Goal: Task Accomplishment & Management: Complete application form

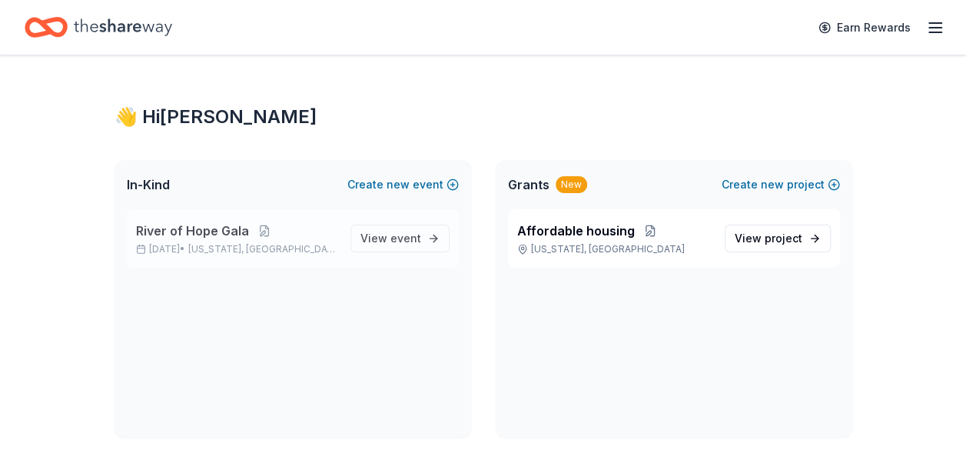
click at [181, 225] on span "River of Hope Gala" at bounding box center [192, 230] width 113 height 18
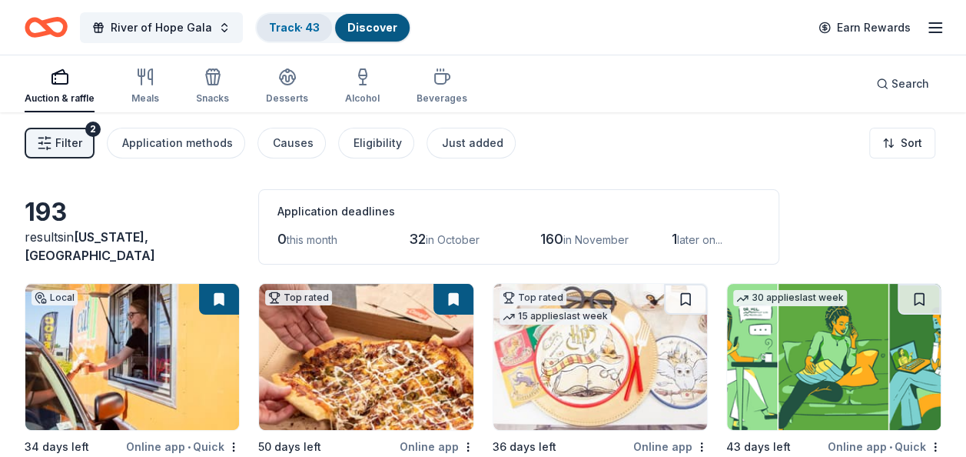
click at [276, 28] on link "Track · 43" at bounding box center [294, 27] width 51 height 13
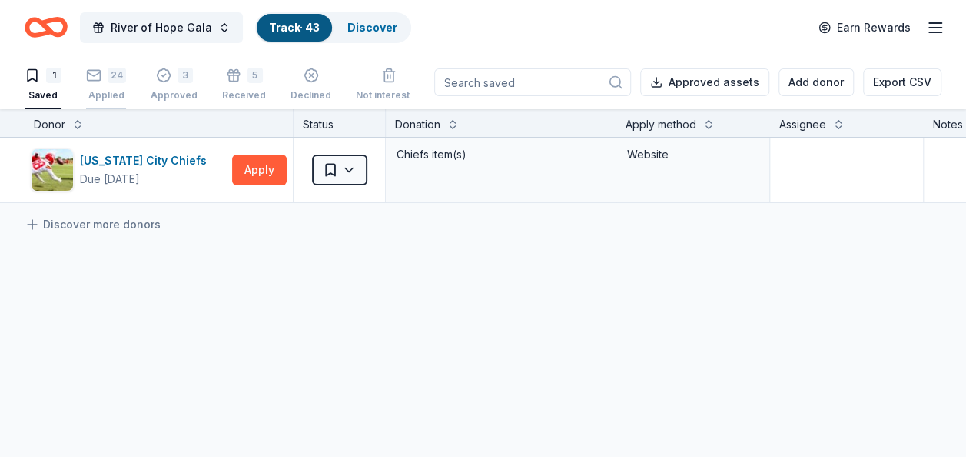
click at [91, 83] on div "24 Applied" at bounding box center [106, 85] width 40 height 34
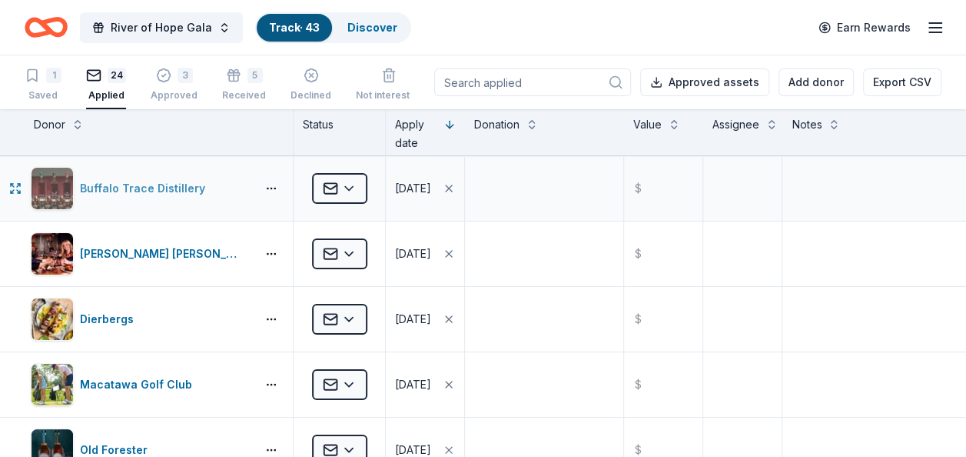
click at [134, 189] on div "Buffalo Trace Distillery" at bounding box center [145, 188] width 131 height 18
click at [151, 253] on div "Cooper's Hawk Winery and Restaurants" at bounding box center [165, 253] width 170 height 18
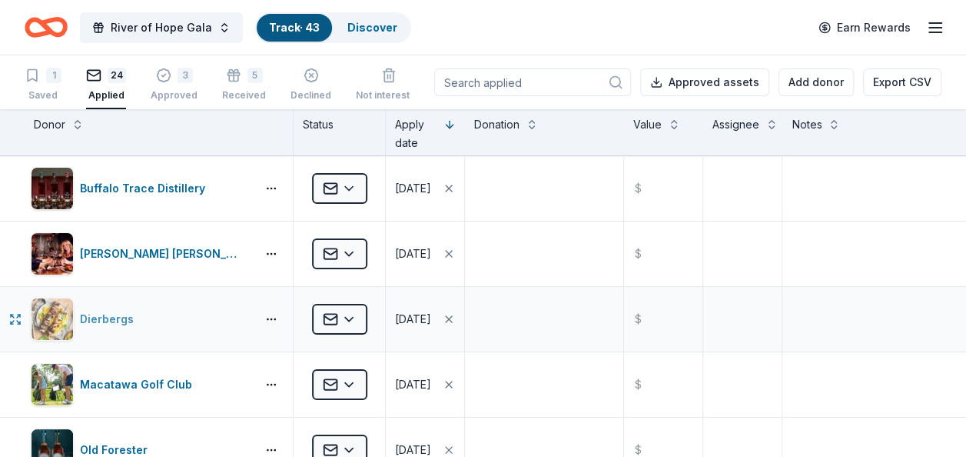
click at [106, 322] on div "Dierbergs" at bounding box center [110, 319] width 60 height 18
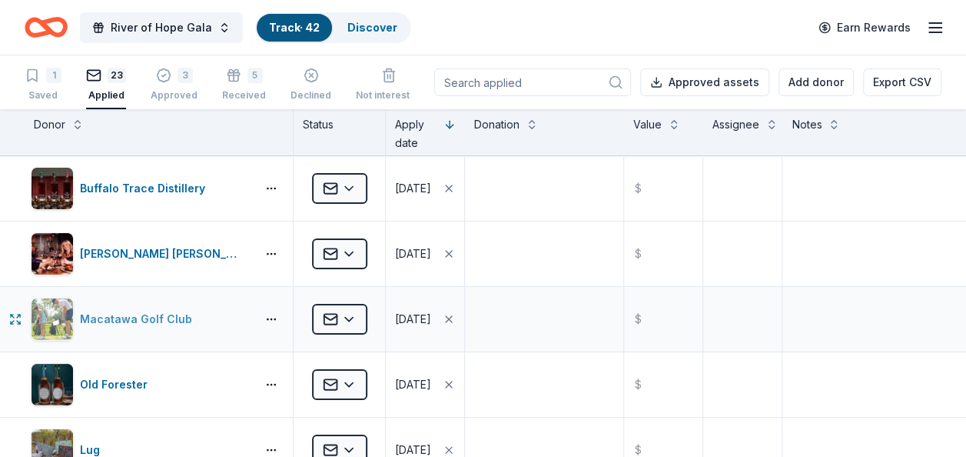
click at [140, 318] on div "Macatawa Golf Club" at bounding box center [139, 319] width 118 height 18
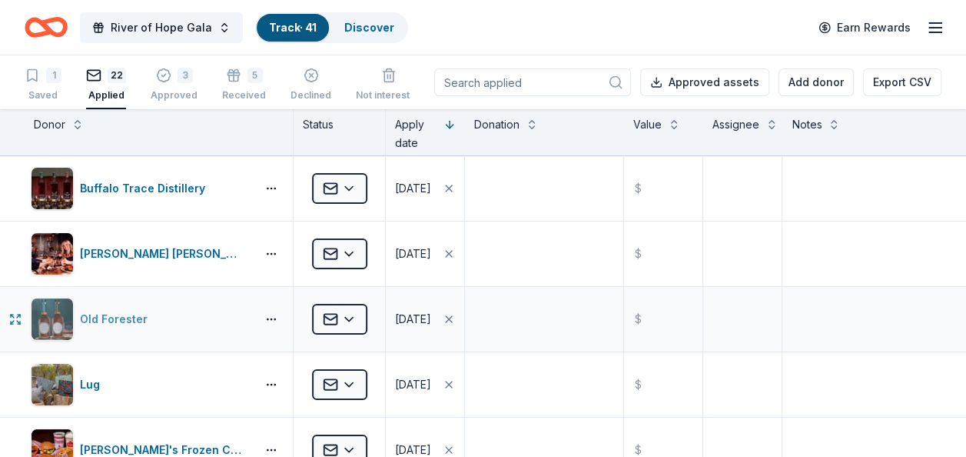
click at [123, 315] on div "Old Forester" at bounding box center [117, 319] width 74 height 18
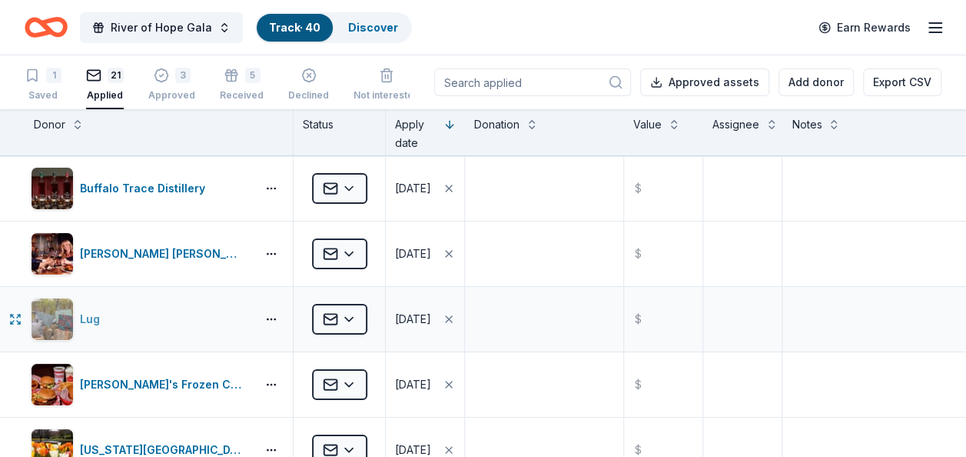
click at [93, 314] on div "Lug" at bounding box center [93, 319] width 26 height 18
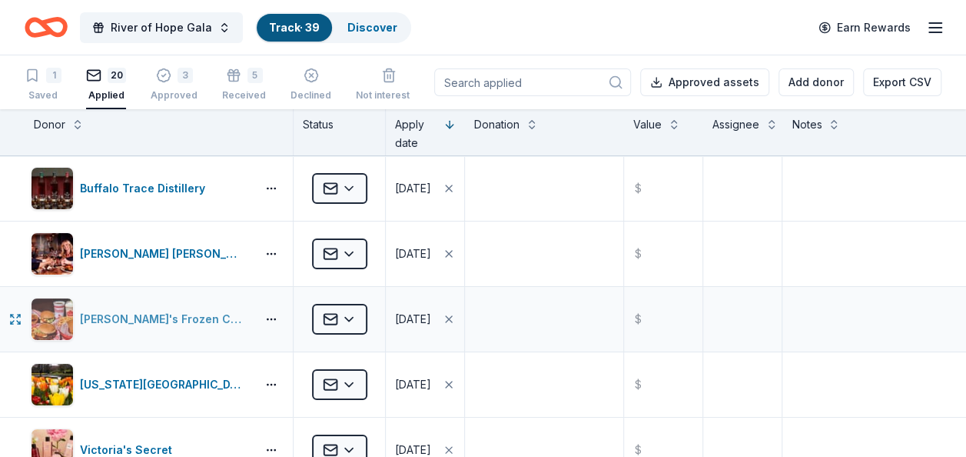
click at [171, 318] on div "Freddy's Frozen Custard & Steakburgers" at bounding box center [165, 319] width 170 height 18
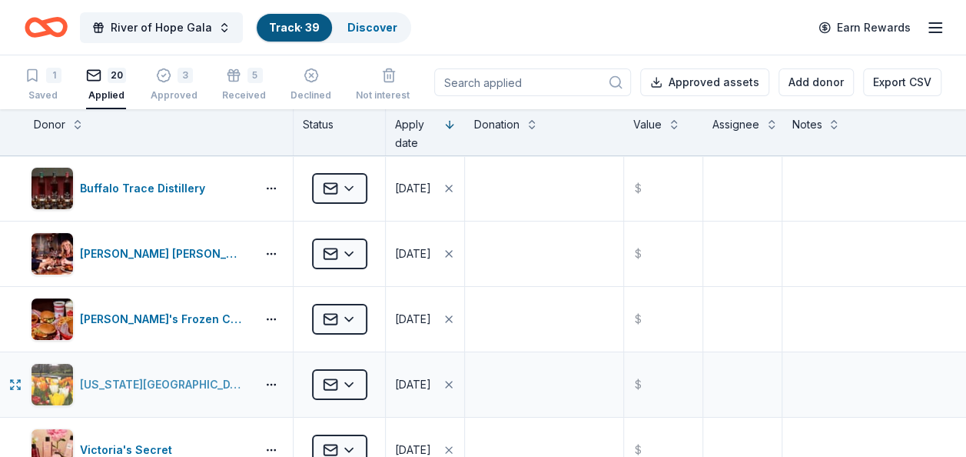
click at [161, 384] on div "[US_STATE][GEOGRAPHIC_DATA]" at bounding box center [165, 384] width 170 height 18
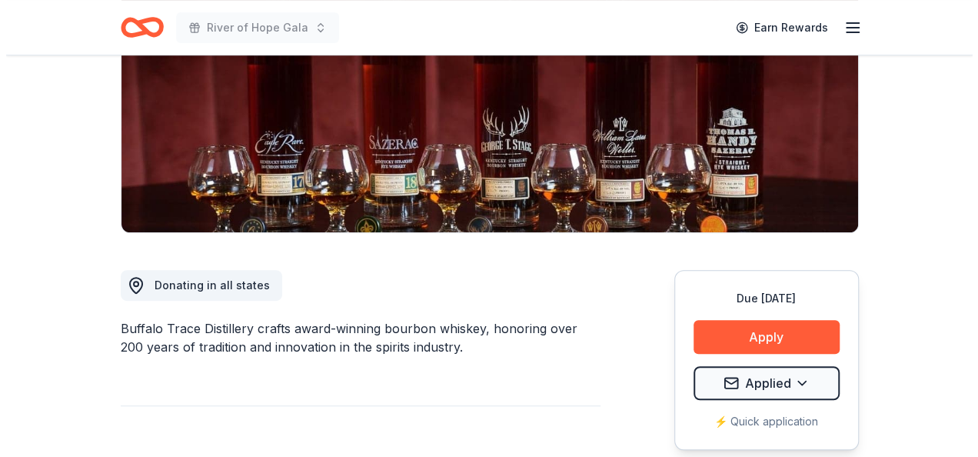
scroll to position [256, 0]
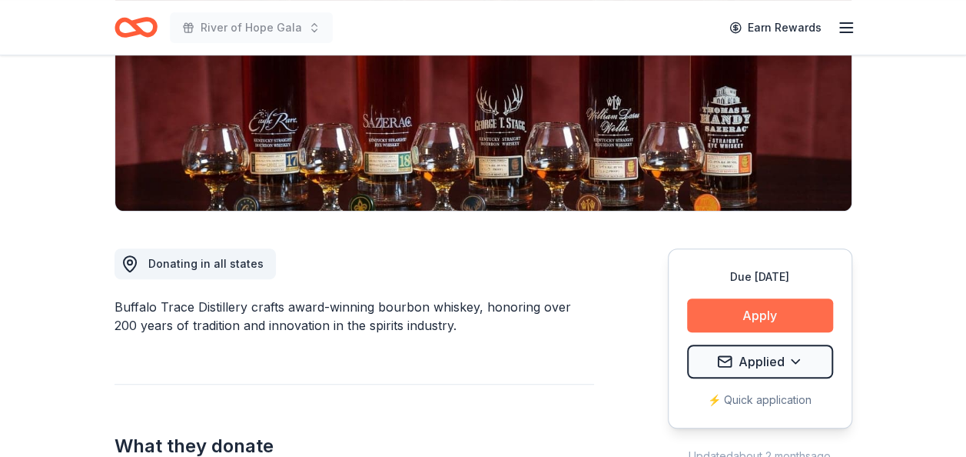
click at [737, 314] on button "Apply" at bounding box center [760, 315] width 146 height 34
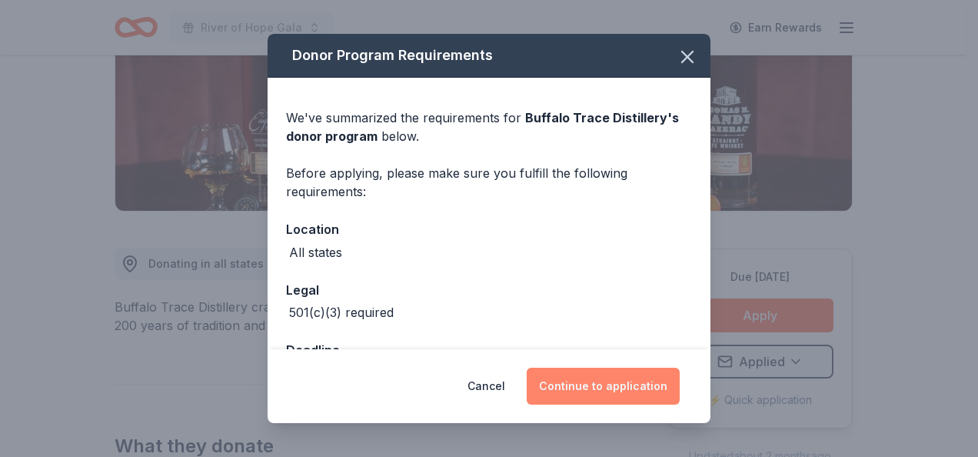
click at [611, 384] on button "Continue to application" at bounding box center [602, 385] width 153 height 37
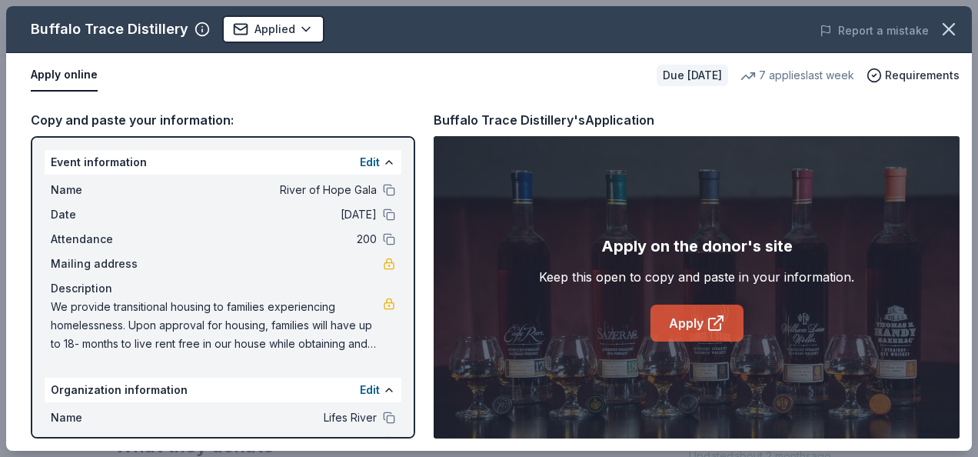
click at [666, 329] on link "Apply" at bounding box center [696, 322] width 93 height 37
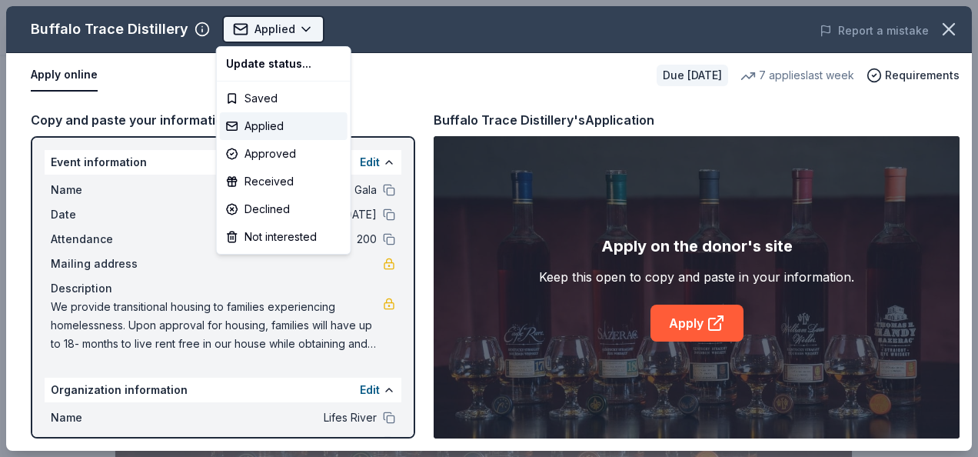
scroll to position [0, 0]
click at [277, 26] on body "River of Hope Gala Applied Apply Due in 34 days Share Buffalo Trace Distillery …" at bounding box center [483, 228] width 966 height 457
click at [256, 121] on div "Applied" at bounding box center [284, 126] width 128 height 28
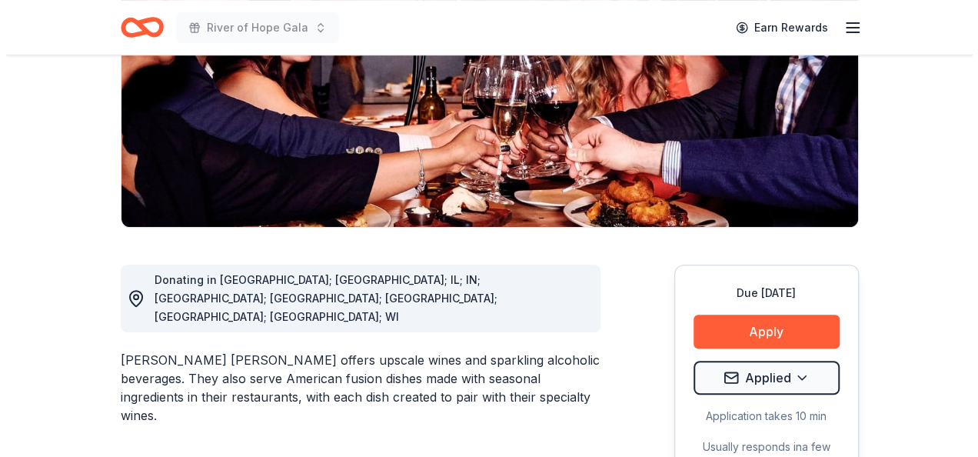
scroll to position [301, 0]
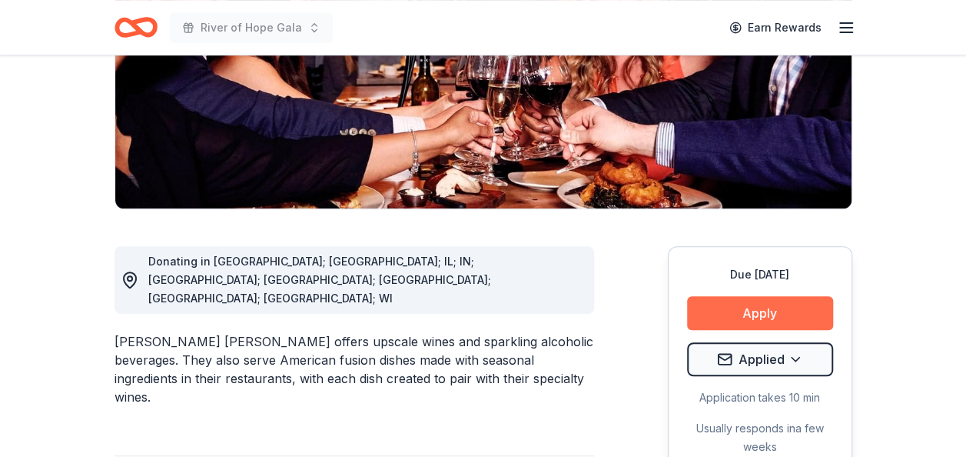
click at [759, 296] on button "Apply" at bounding box center [760, 313] width 146 height 34
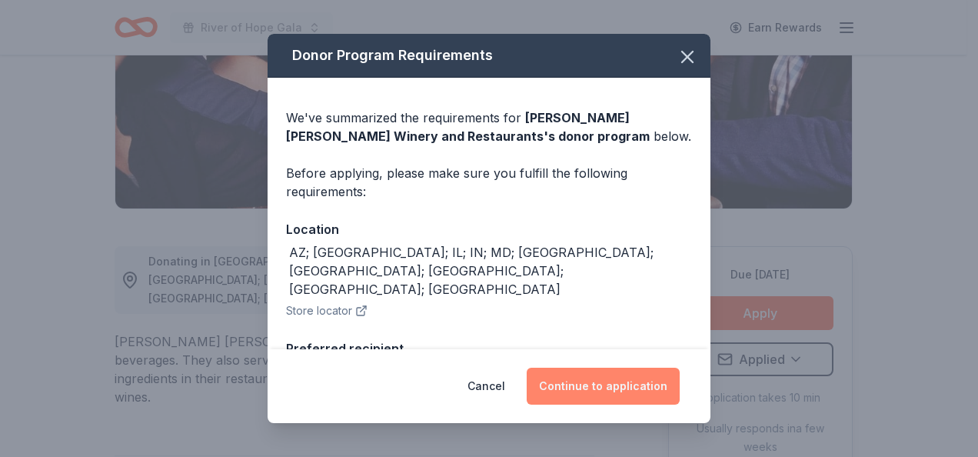
click at [609, 393] on button "Continue to application" at bounding box center [602, 385] width 153 height 37
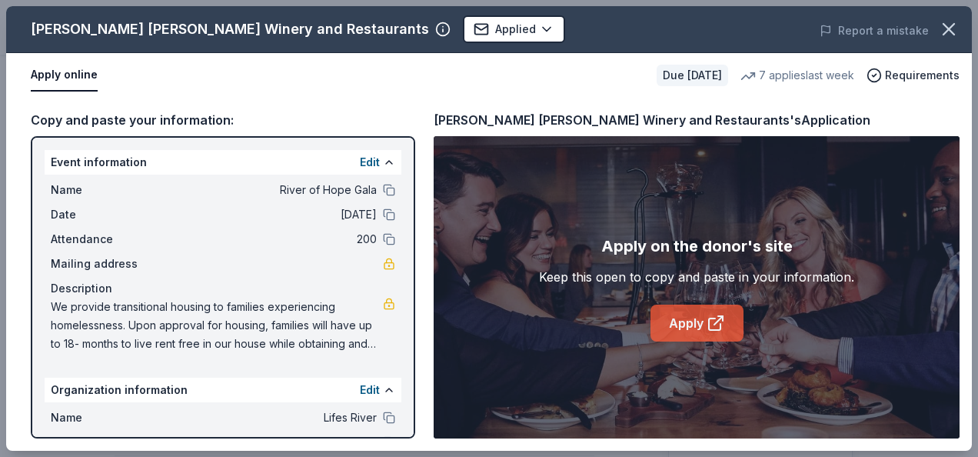
click at [685, 323] on link "Apply" at bounding box center [696, 322] width 93 height 37
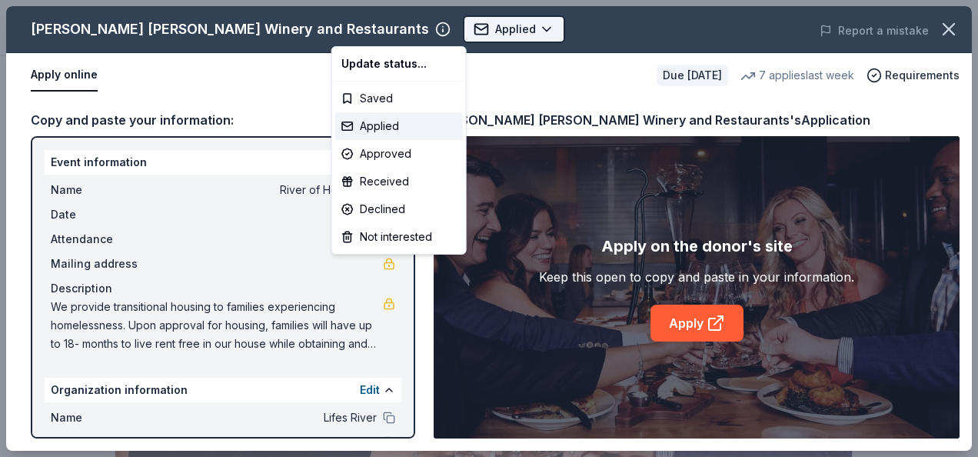
click at [389, 24] on html "River of Hope Gala Applied Apply Due in 34 days Share Cooper's Hawk Winery and …" at bounding box center [489, 228] width 978 height 457
click at [377, 124] on div "Applied" at bounding box center [399, 126] width 128 height 28
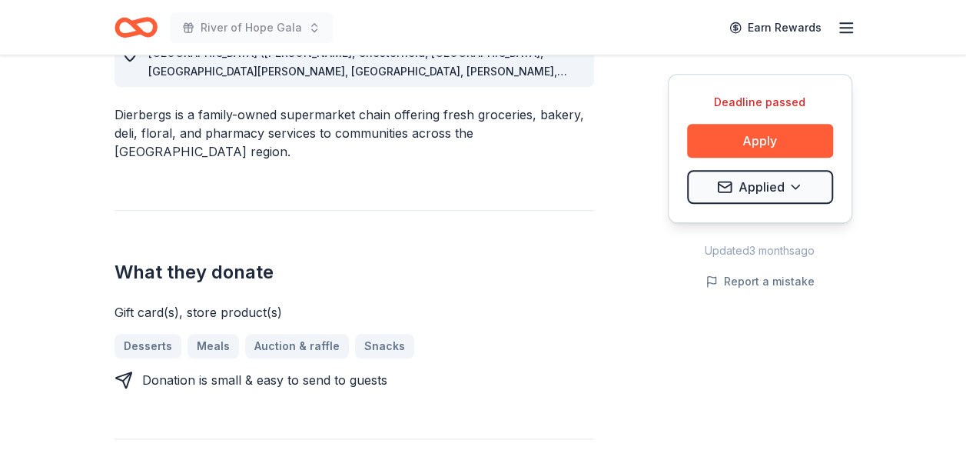
scroll to position [488, 0]
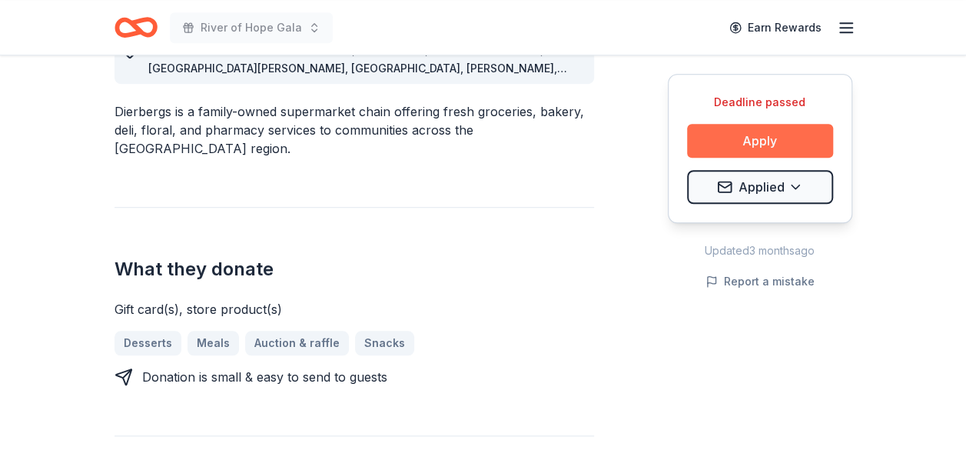
click at [772, 144] on button "Apply" at bounding box center [760, 141] width 146 height 34
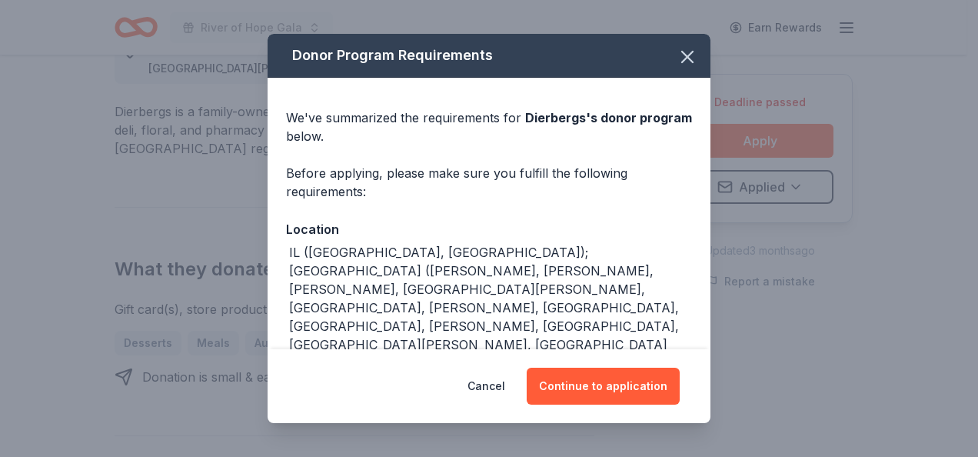
click at [895, 236] on div "Donor Program Requirements We've summarized the requirements for Dierbergs 's d…" at bounding box center [489, 228] width 978 height 457
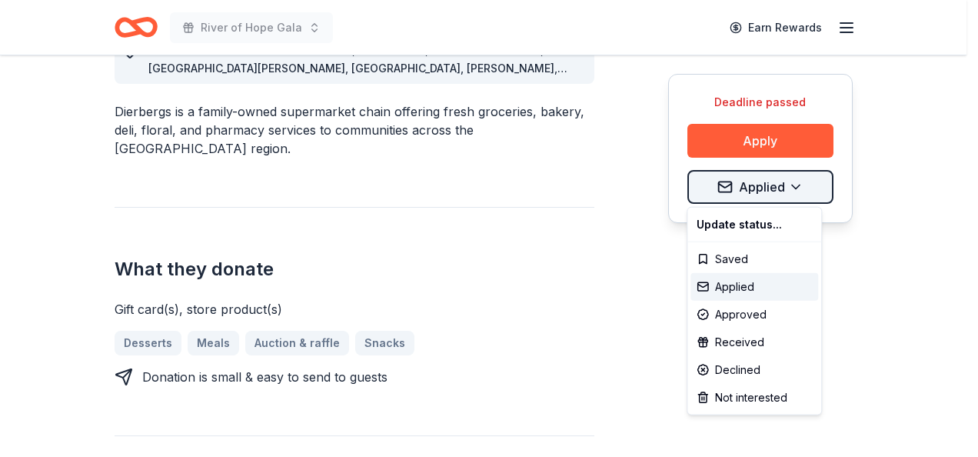
click at [743, 395] on div "Not interested" at bounding box center [754, 398] width 128 height 28
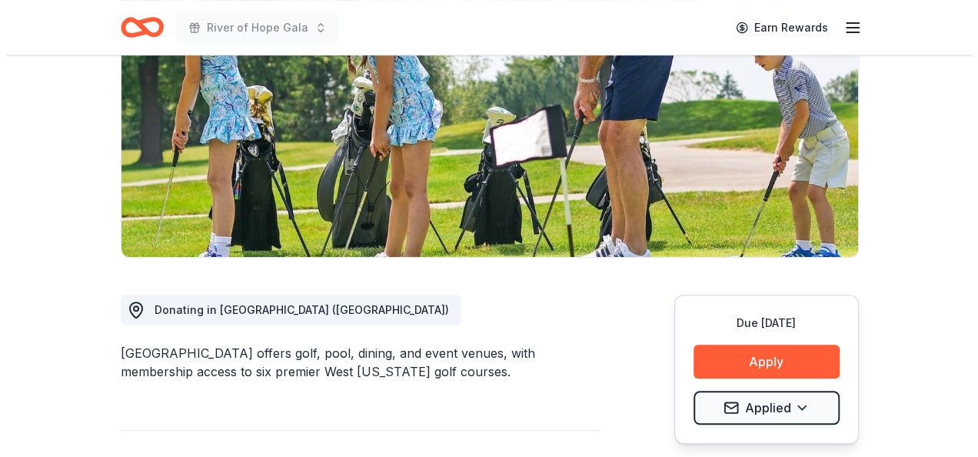
scroll to position [274, 0]
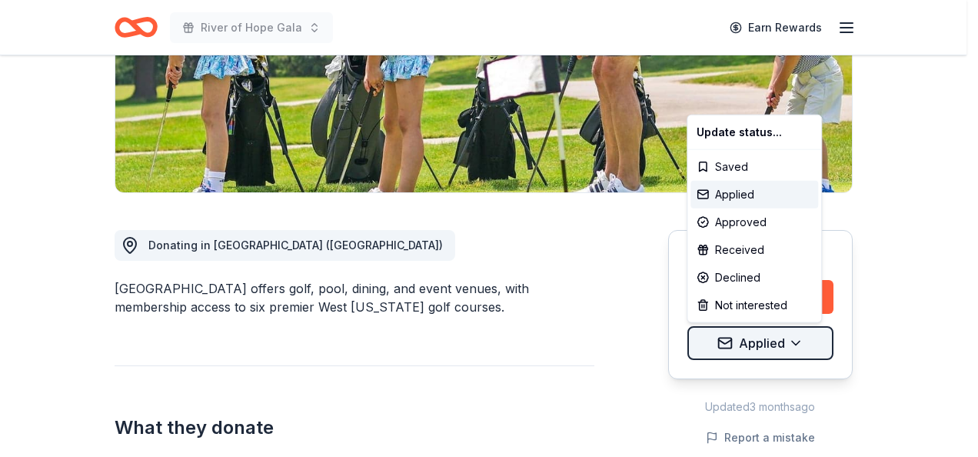
click at [772, 305] on div "Not interested" at bounding box center [754, 305] width 128 height 28
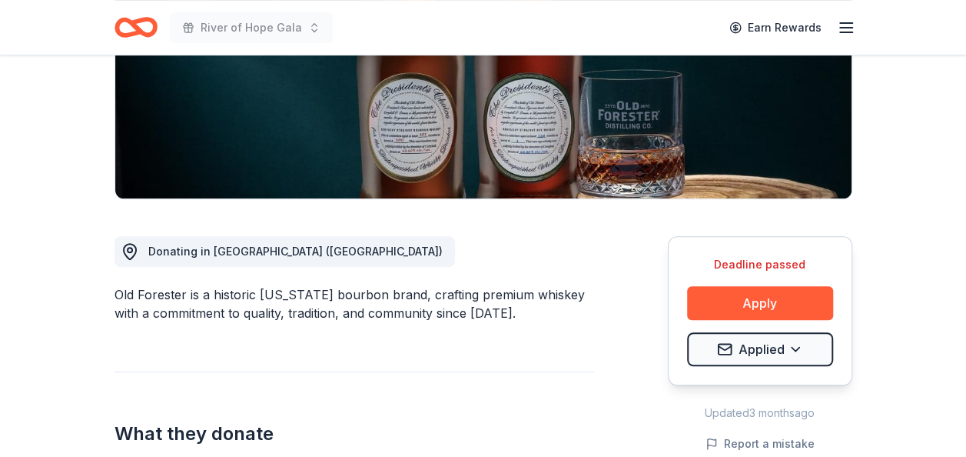
scroll to position [278, 0]
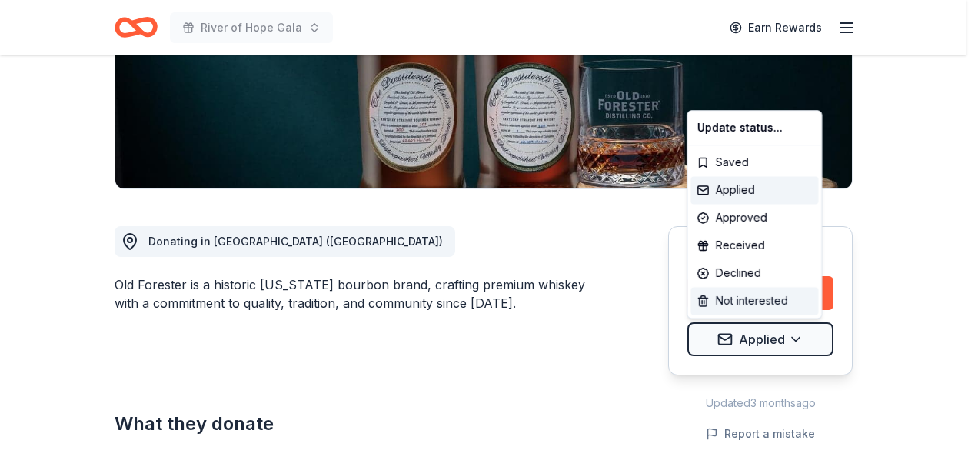
click at [773, 304] on div "Not interested" at bounding box center [754, 301] width 128 height 28
click at [762, 302] on div "Not interested" at bounding box center [754, 301] width 128 height 28
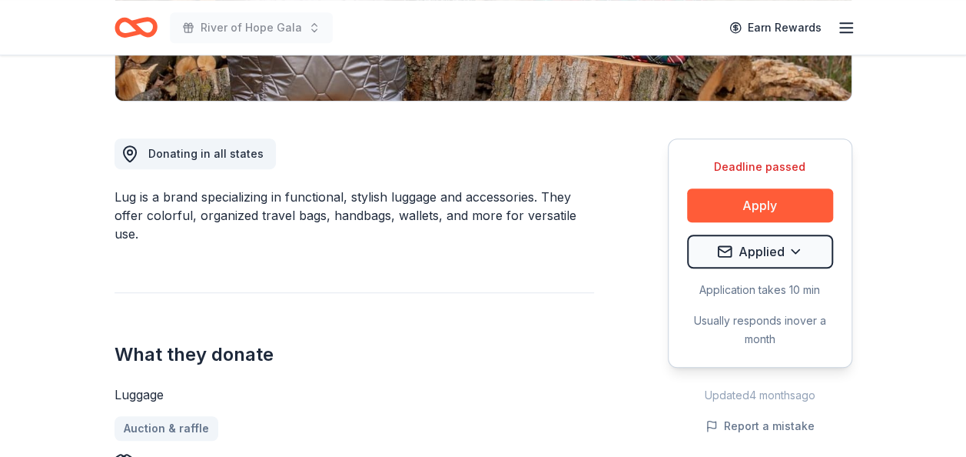
scroll to position [371, 0]
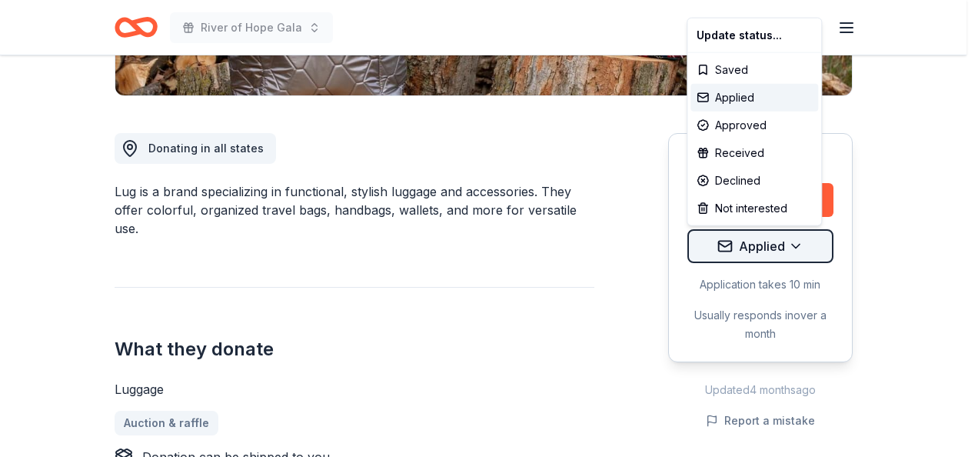
click at [758, 209] on div "Not interested" at bounding box center [754, 208] width 128 height 28
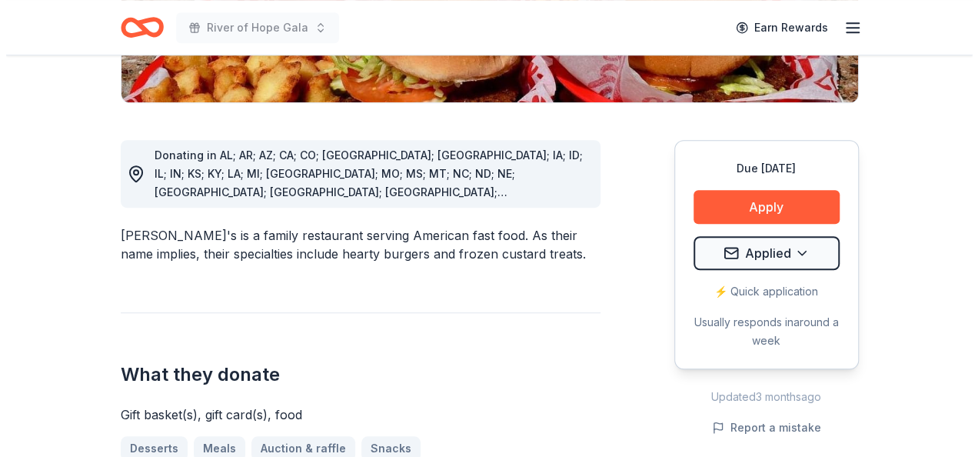
scroll to position [413, 0]
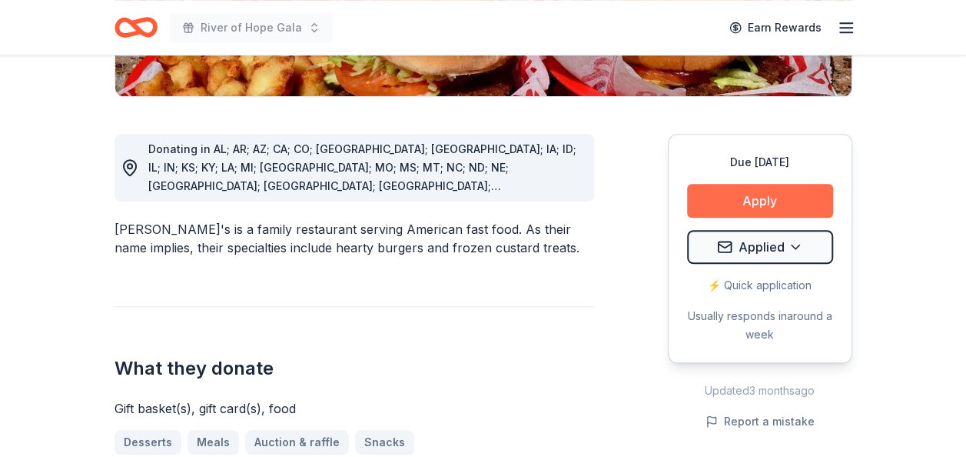
click at [762, 184] on button "Apply" at bounding box center [760, 201] width 146 height 34
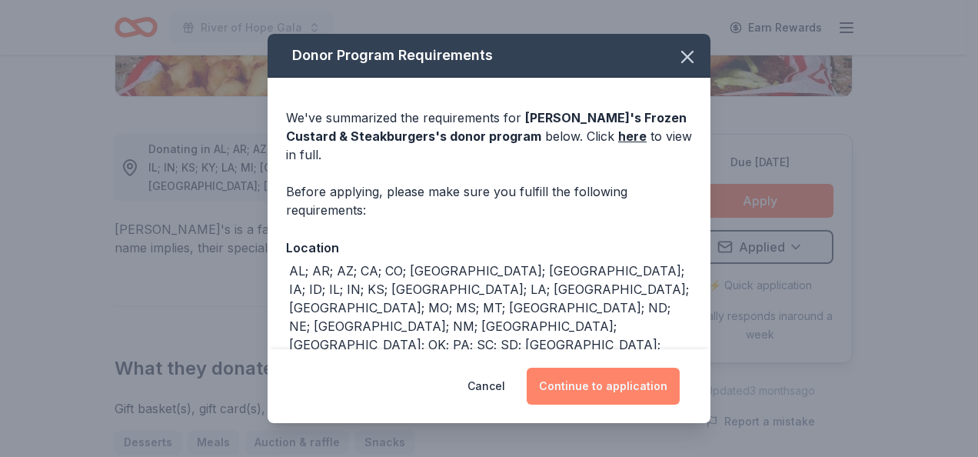
click at [593, 370] on button "Continue to application" at bounding box center [602, 385] width 153 height 37
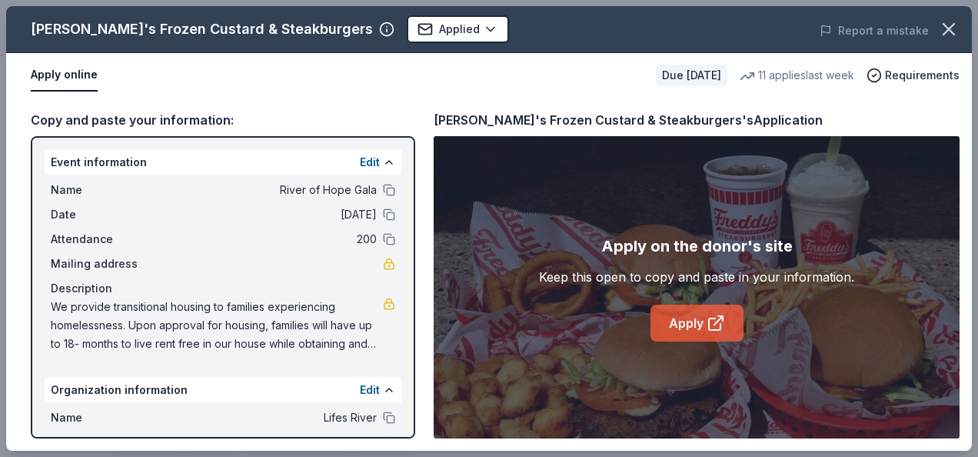
click at [682, 324] on link "Apply" at bounding box center [696, 322] width 93 height 37
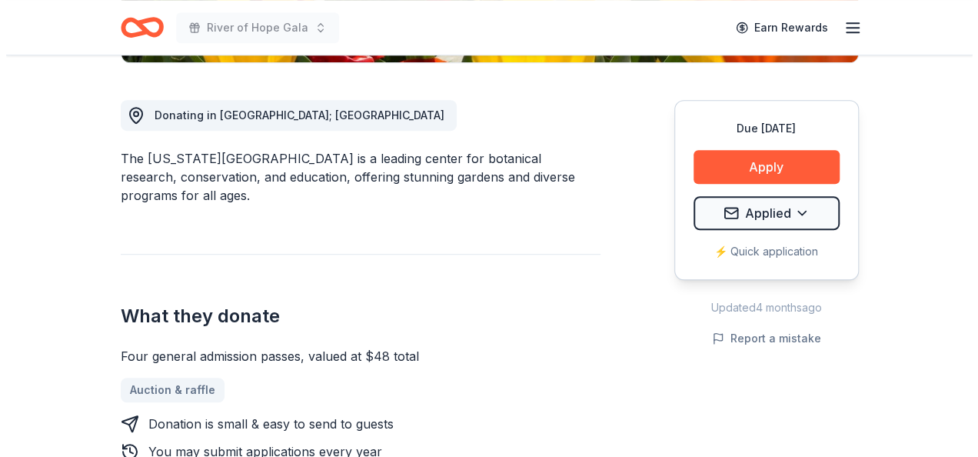
scroll to position [410, 0]
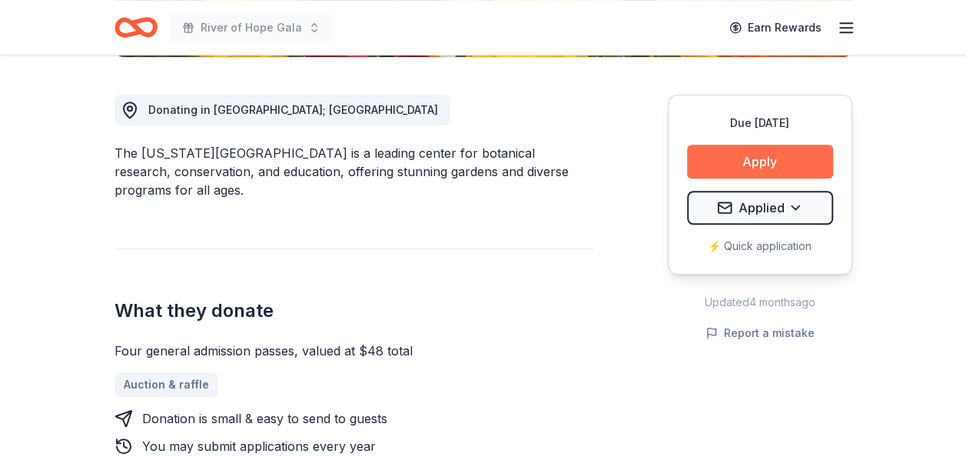
click at [739, 161] on button "Apply" at bounding box center [760, 161] width 146 height 34
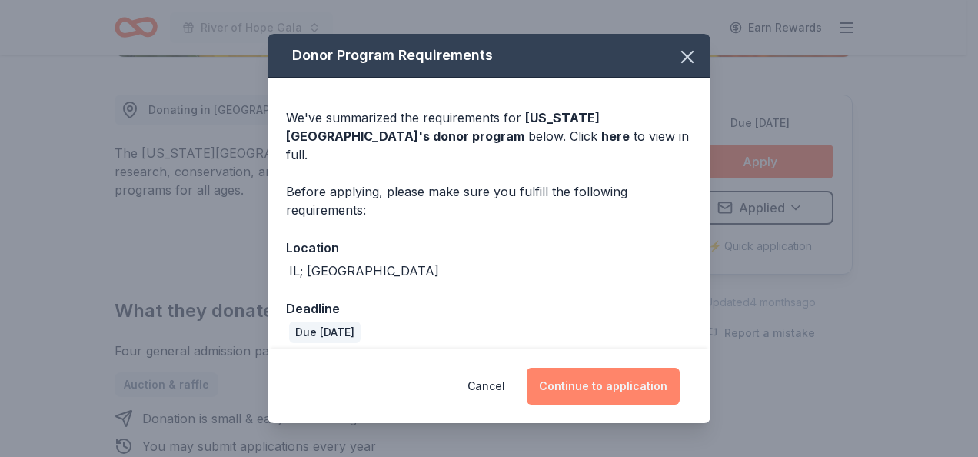
click at [586, 383] on button "Continue to application" at bounding box center [602, 385] width 153 height 37
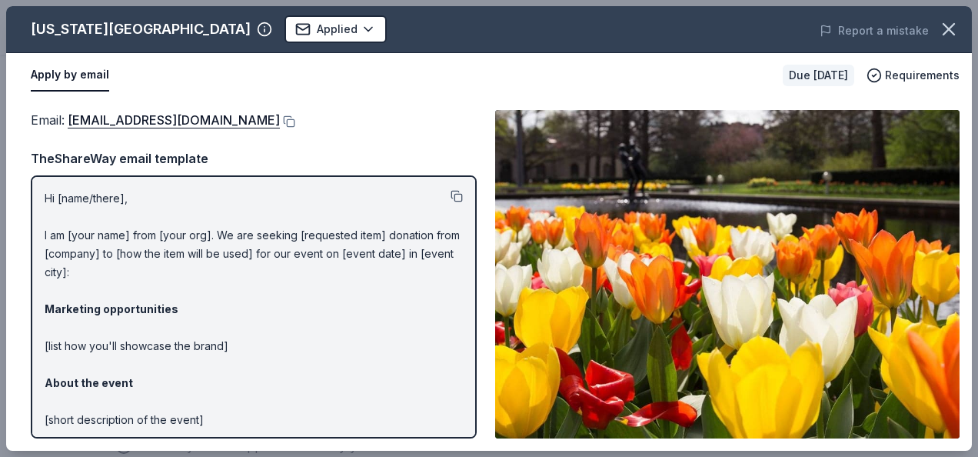
click at [450, 198] on button at bounding box center [456, 196] width 12 height 12
